Goal: Navigation & Orientation: Find specific page/section

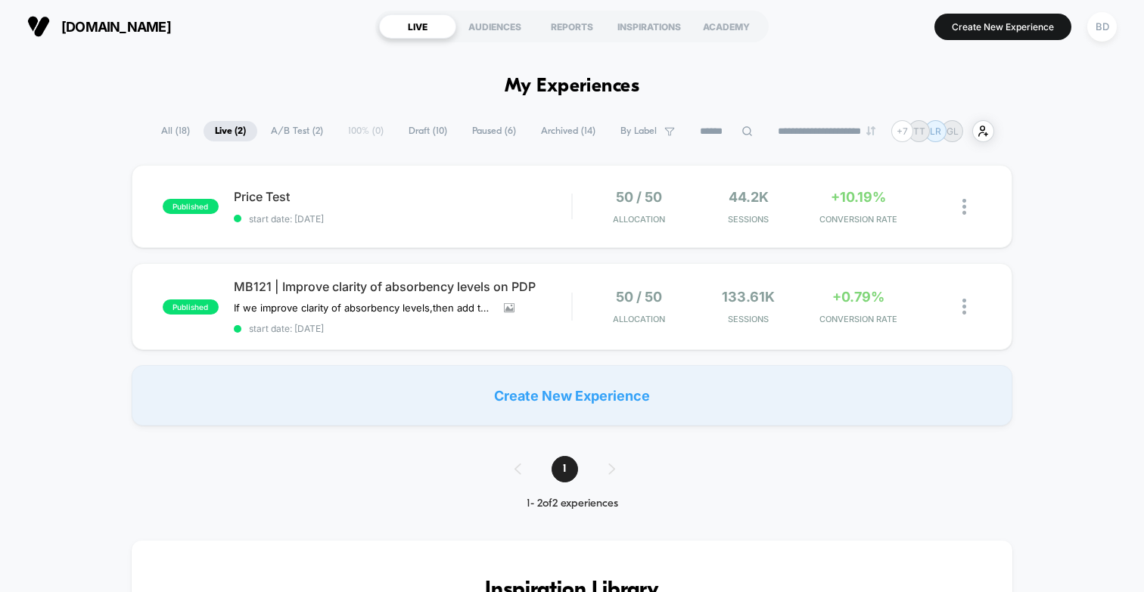
click at [524, 280] on span "MB121 | Improve clarity of absorbency levels on PDP" at bounding box center [402, 286] width 337 height 15
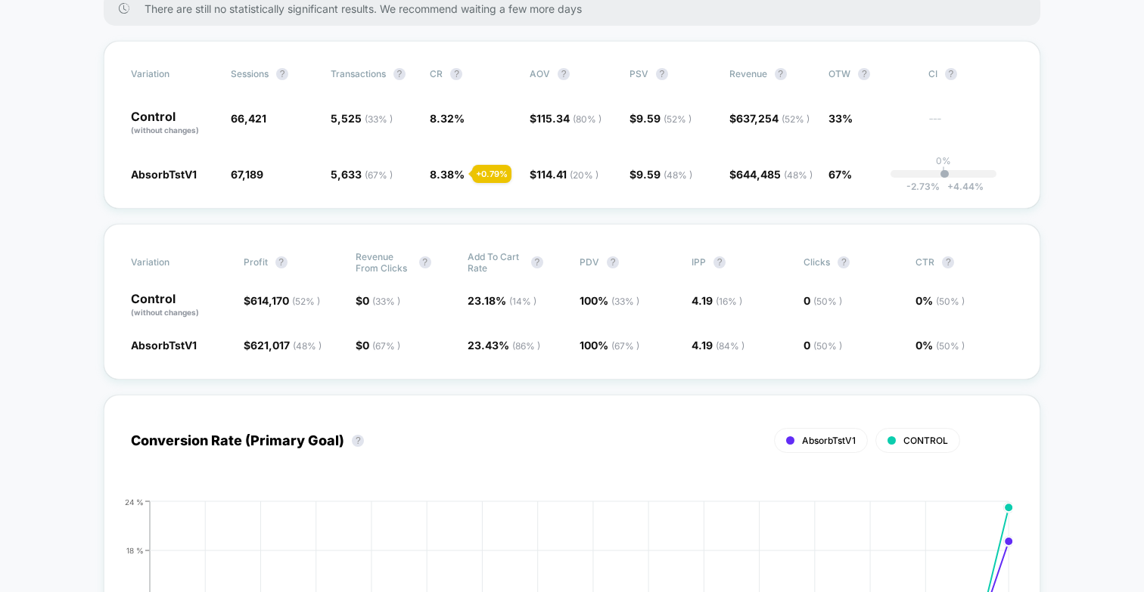
scroll to position [297, 0]
